Goal: Book appointment/travel/reservation

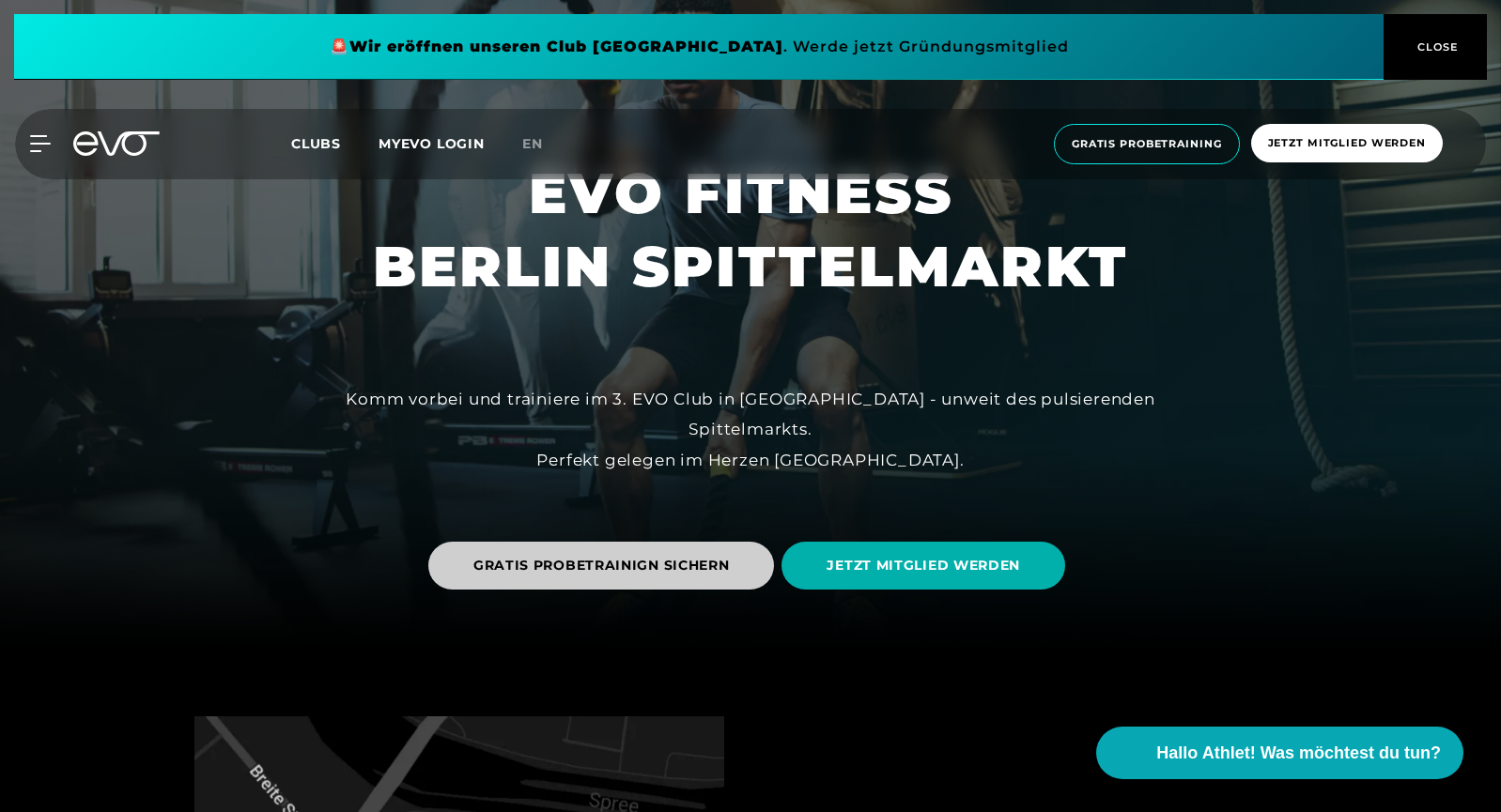
scroll to position [162, 0]
click at [718, 558] on span "GRATIS PROBETRAINIGN SICHERN" at bounding box center [601, 564] width 256 height 20
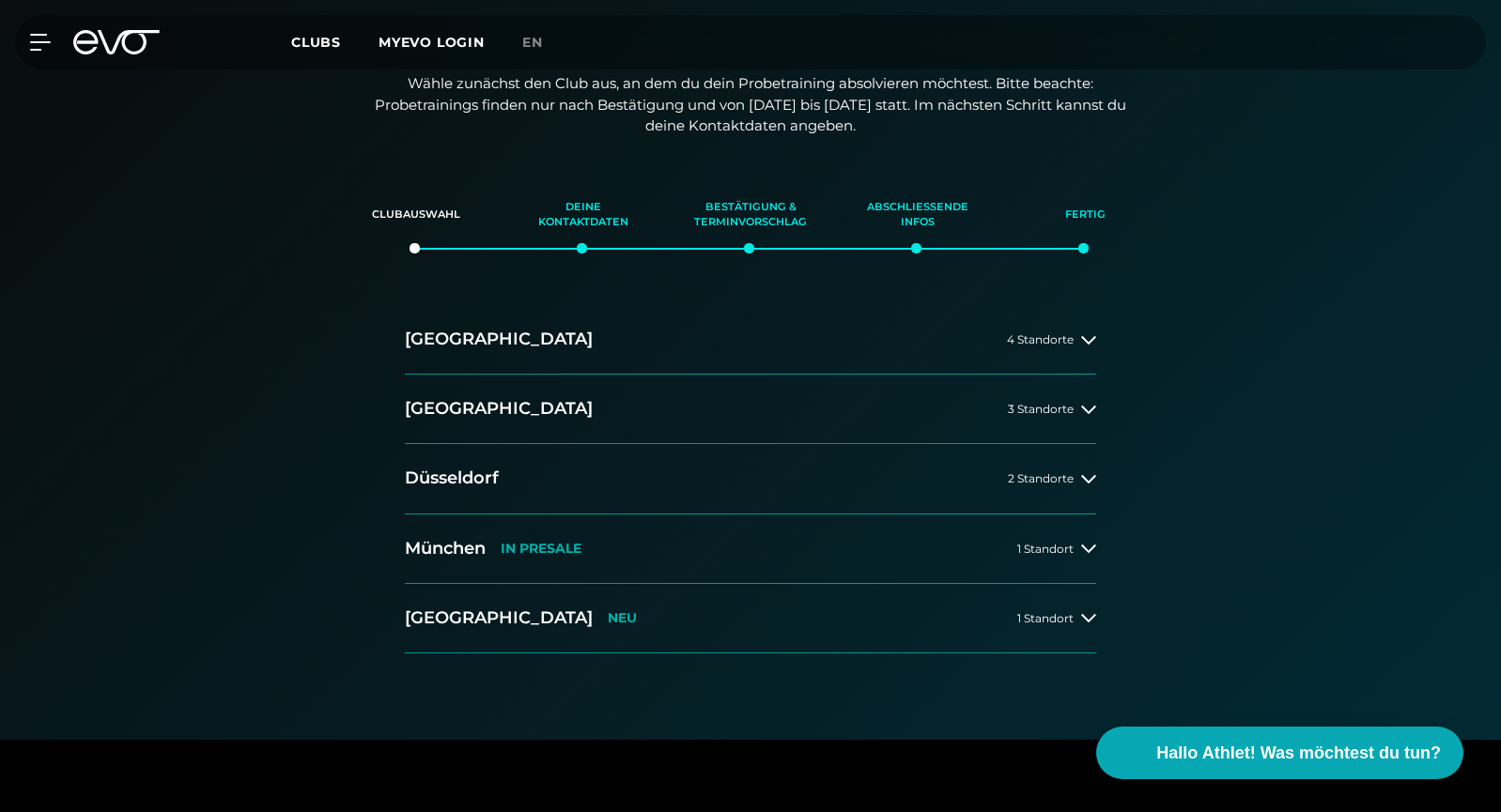
scroll to position [238, 0]
click at [728, 418] on button "[GEOGRAPHIC_DATA] 3 Standorte" at bounding box center [751, 408] width 691 height 69
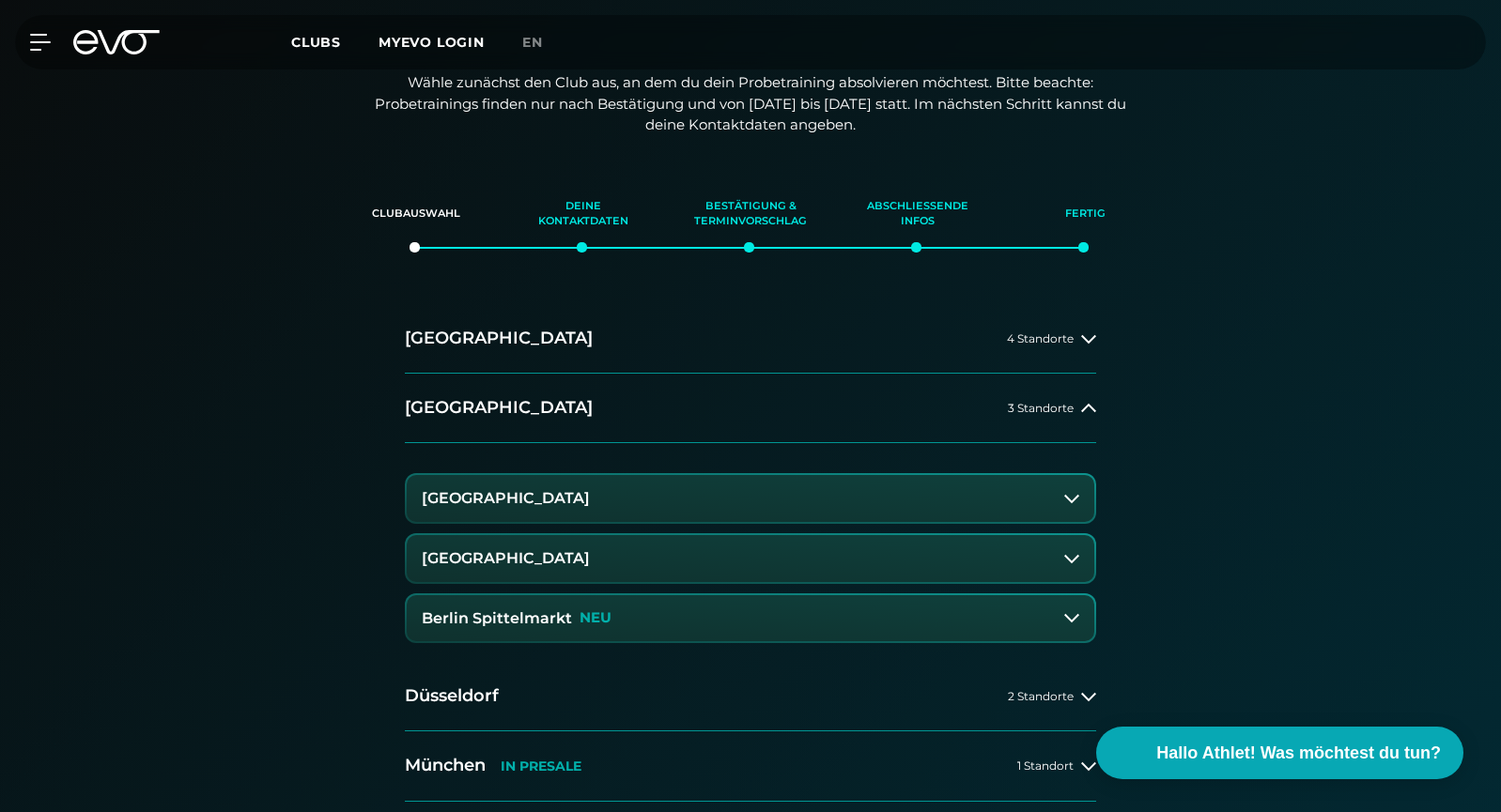
click at [580, 620] on p "NEU" at bounding box center [595, 618] width 32 height 16
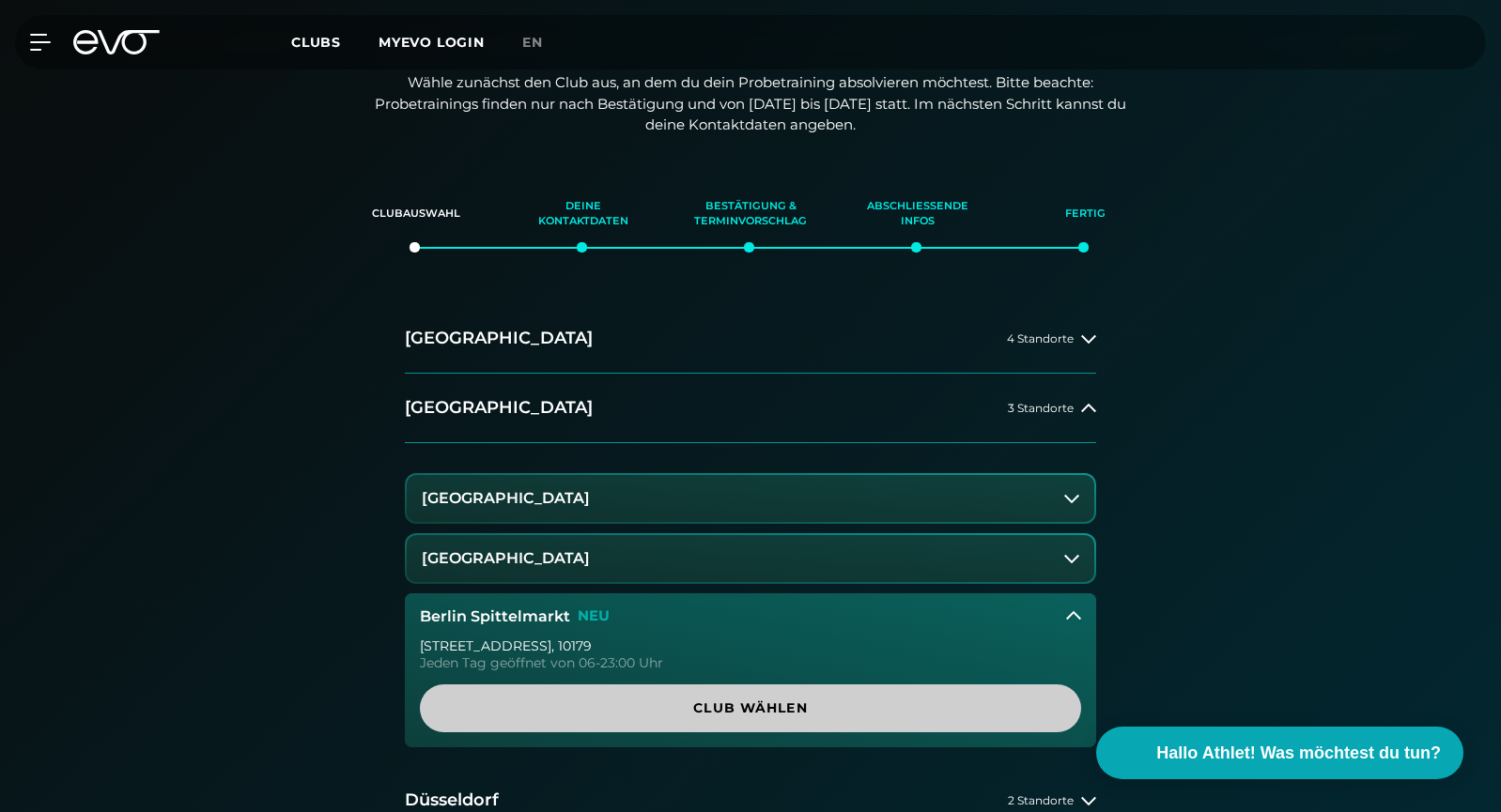
click at [802, 709] on span "Club wählen" at bounding box center [750, 708] width 571 height 20
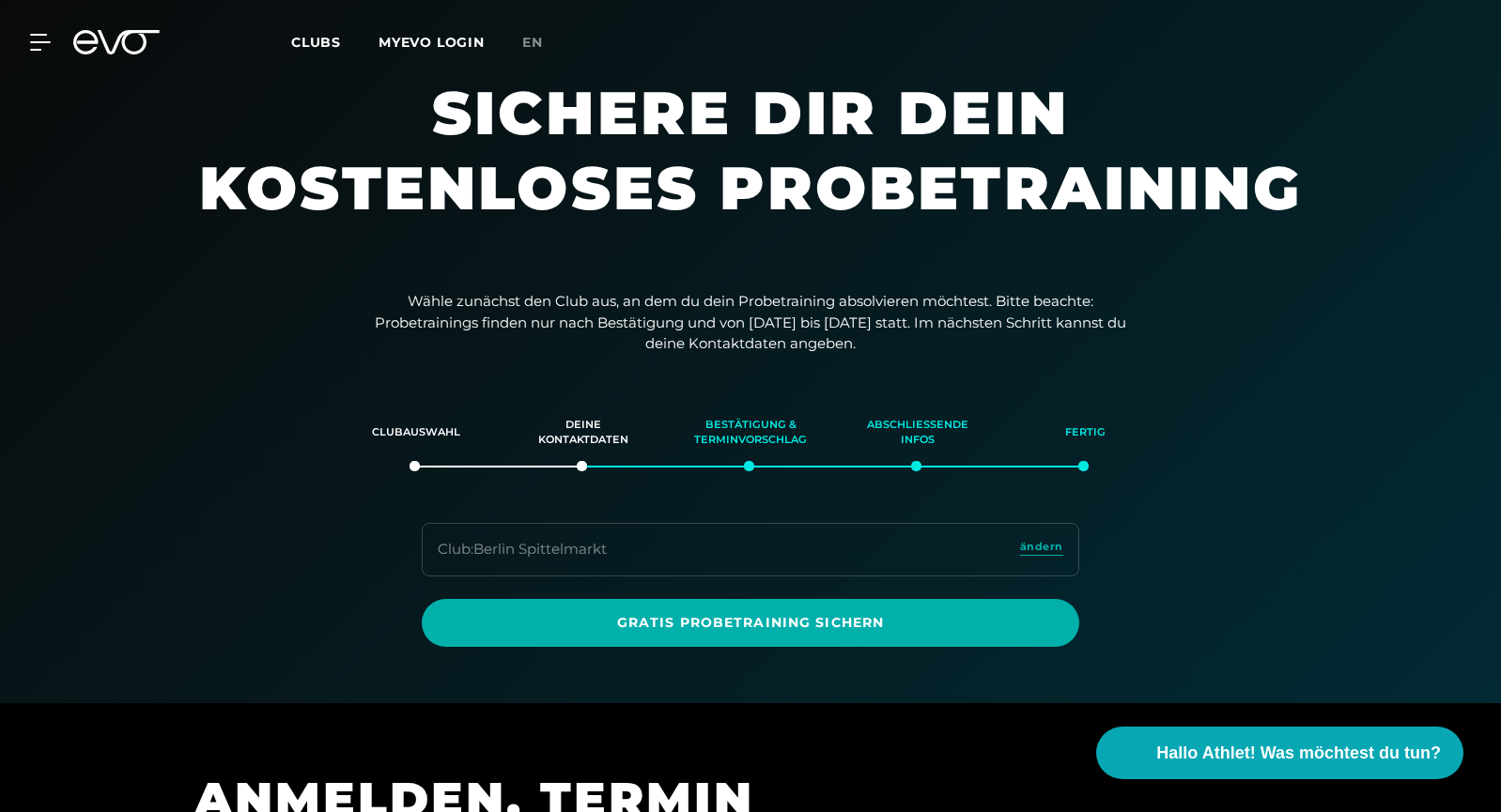
scroll to position [0, 0]
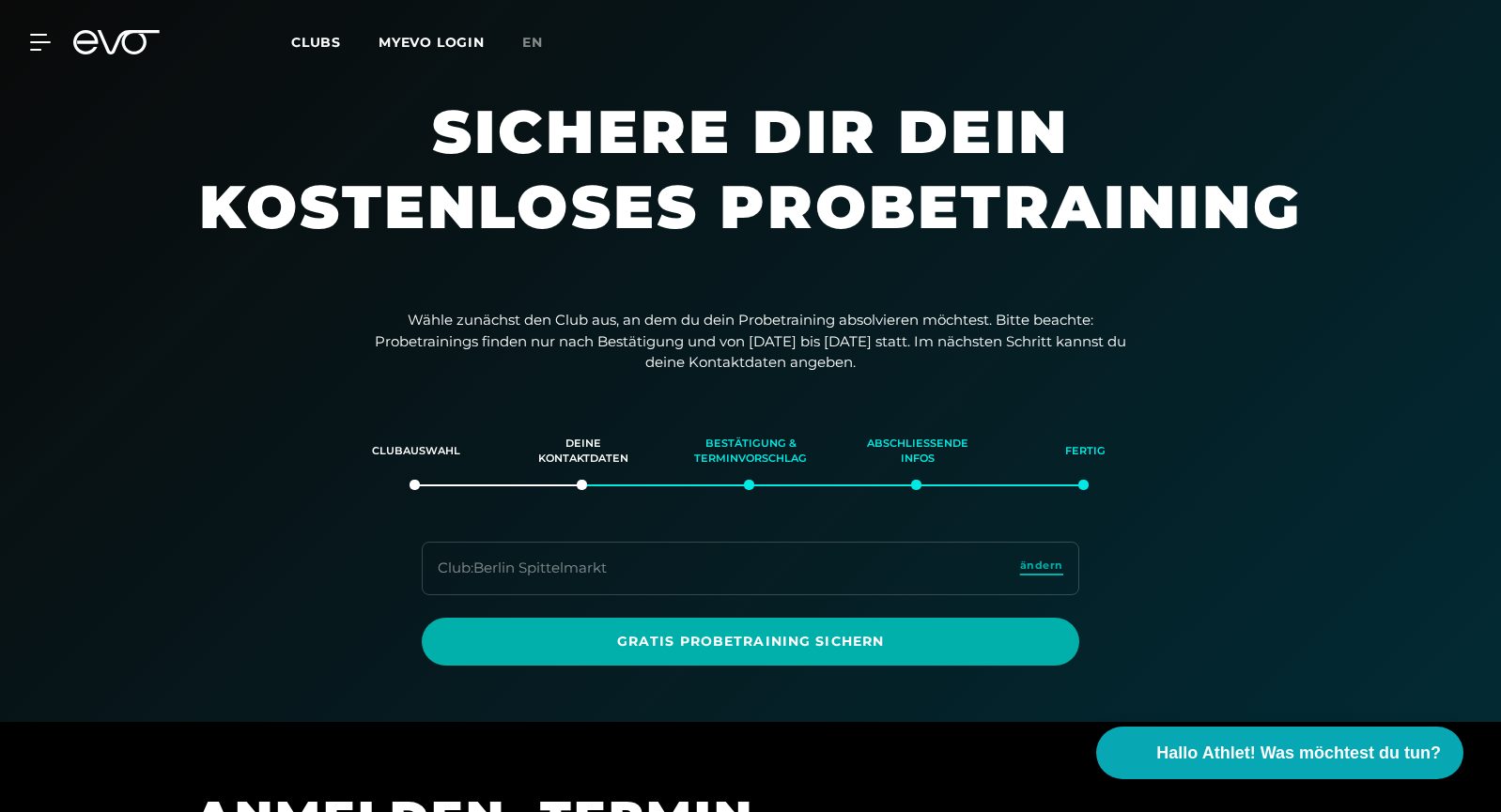
click at [1053, 567] on span "ändern" at bounding box center [1042, 565] width 43 height 16
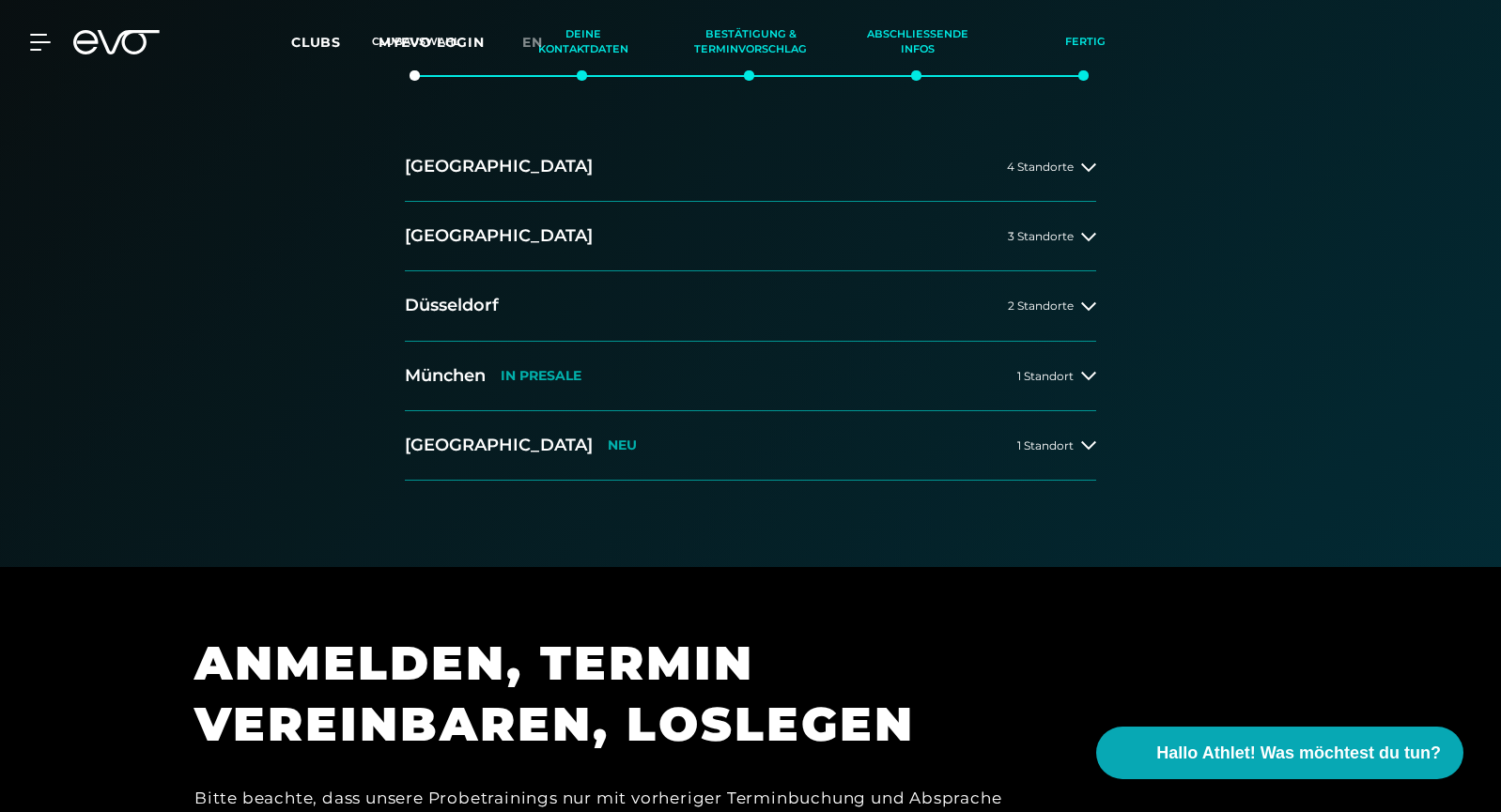
scroll to position [413, 0]
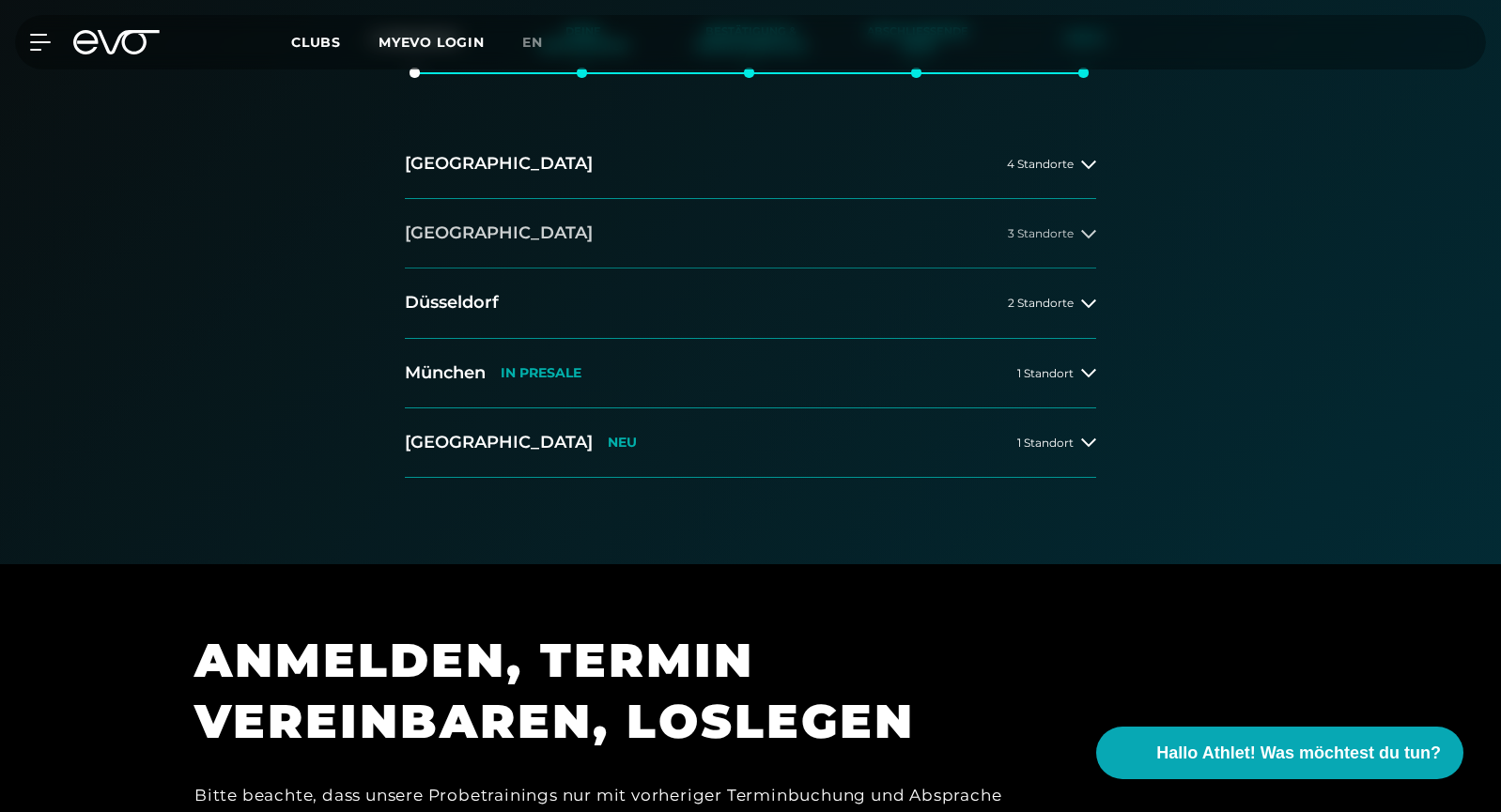
click at [869, 239] on button "[GEOGRAPHIC_DATA] 3 Standorte" at bounding box center [751, 233] width 691 height 69
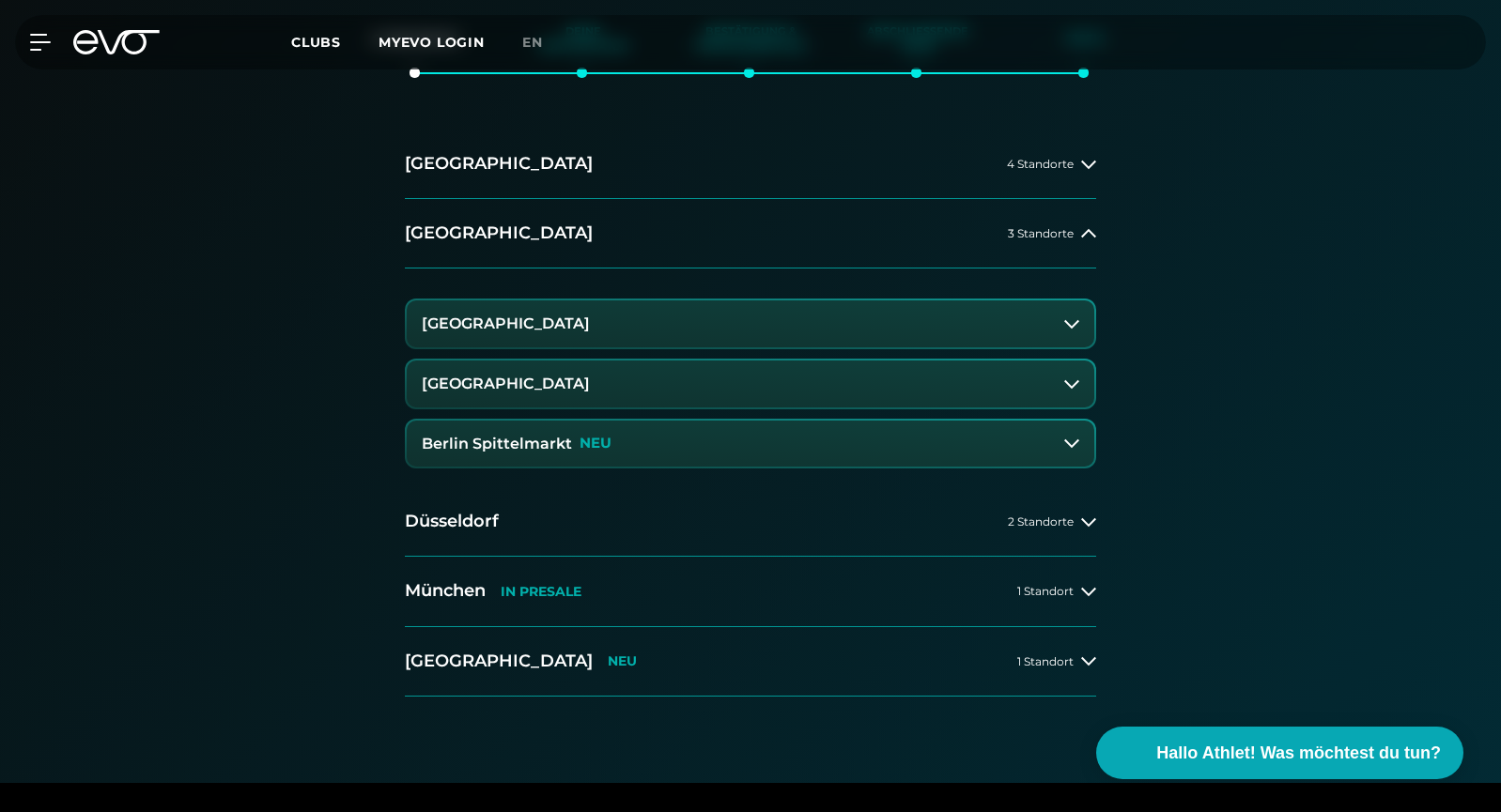
click at [626, 442] on button "Berlin Spittelmarkt NEU" at bounding box center [751, 443] width 688 height 47
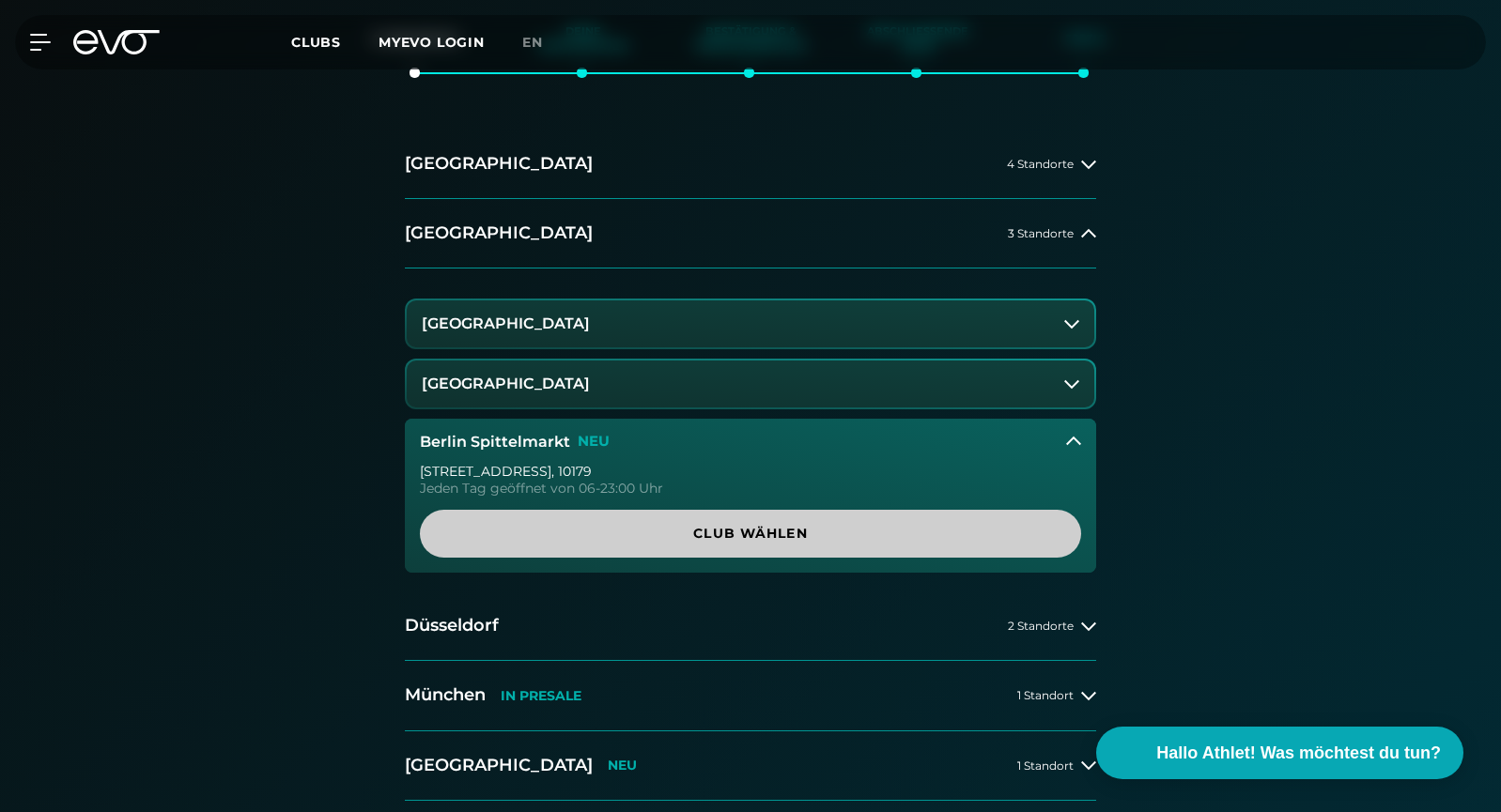
click at [763, 532] on span "Club wählen" at bounding box center [750, 534] width 571 height 20
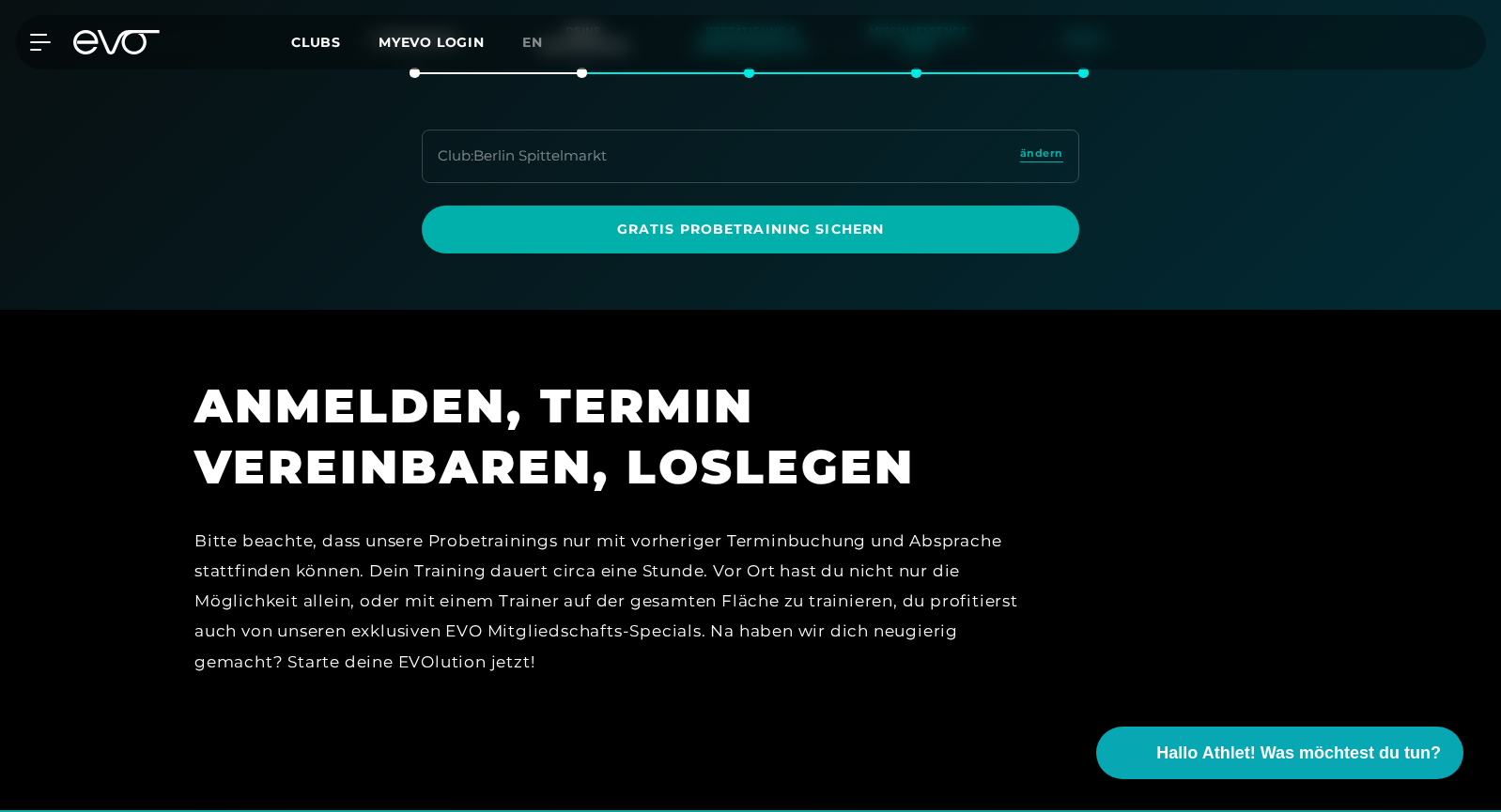
scroll to position [322, 0]
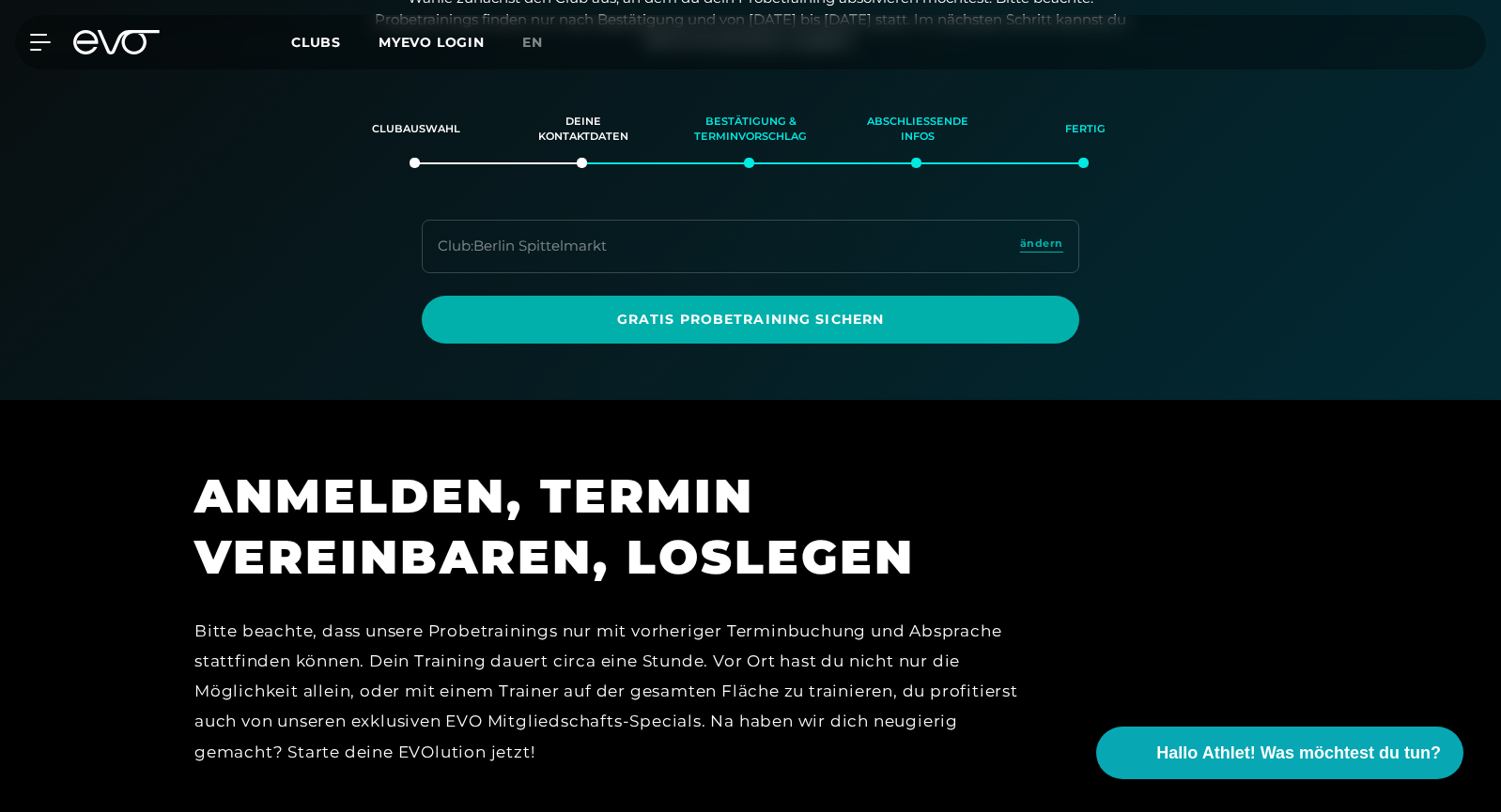
click at [110, 39] on icon at bounding box center [116, 41] width 86 height 24
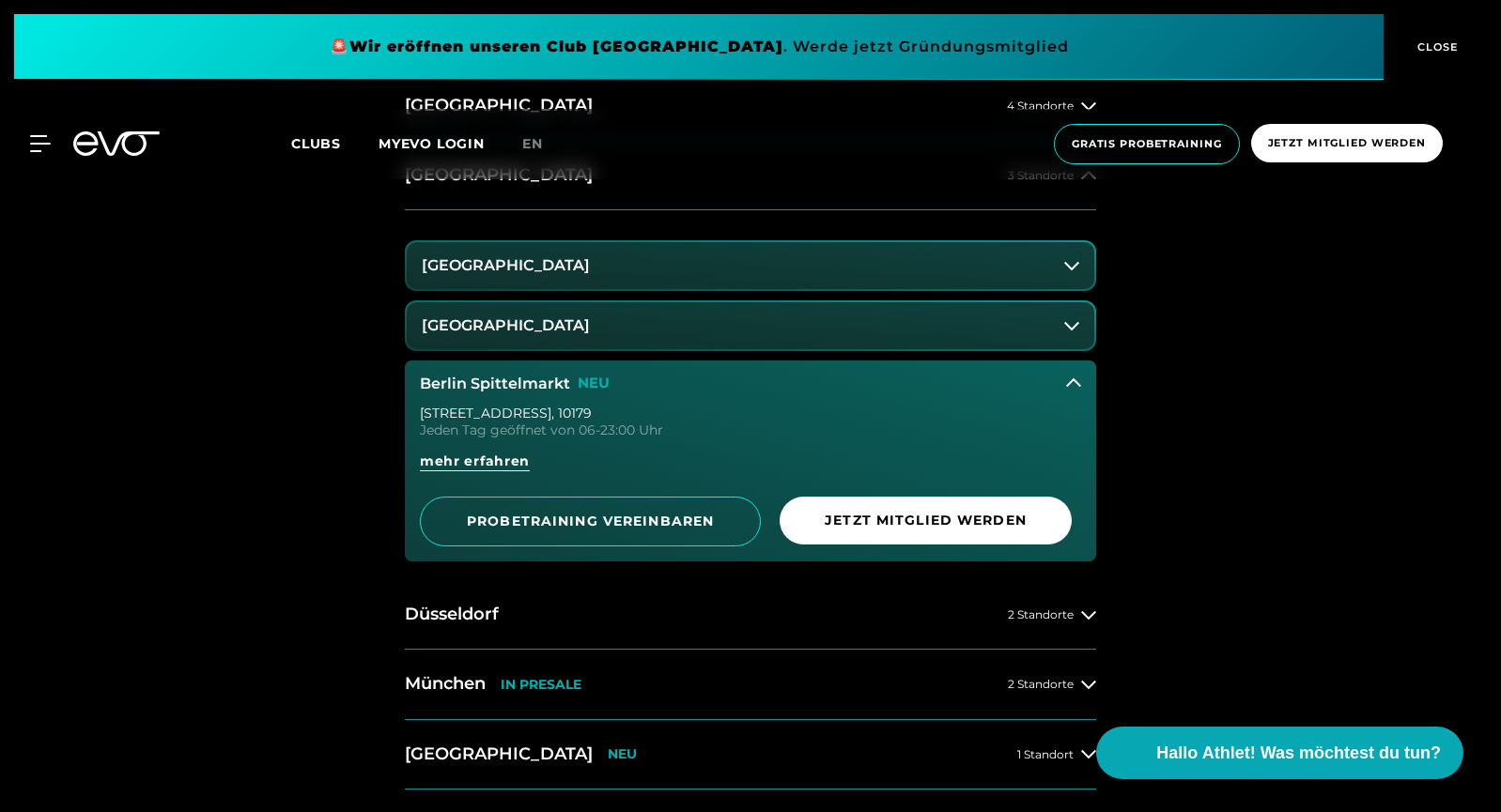
scroll to position [915, 0]
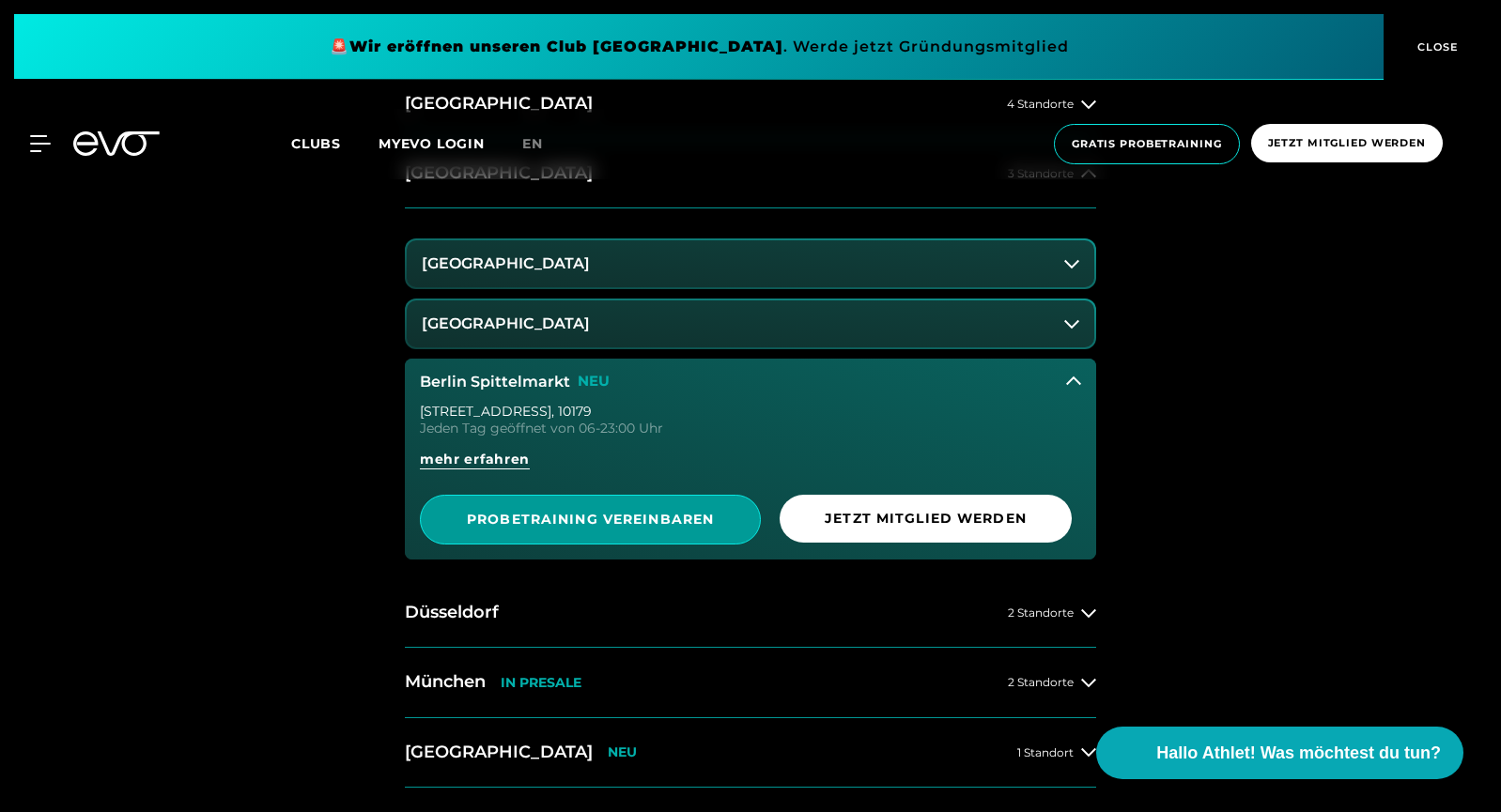
click at [550, 514] on span "PROBETRAINING VEREINBAREN" at bounding box center [590, 519] width 249 height 20
